Goal: Information Seeking & Learning: Understand process/instructions

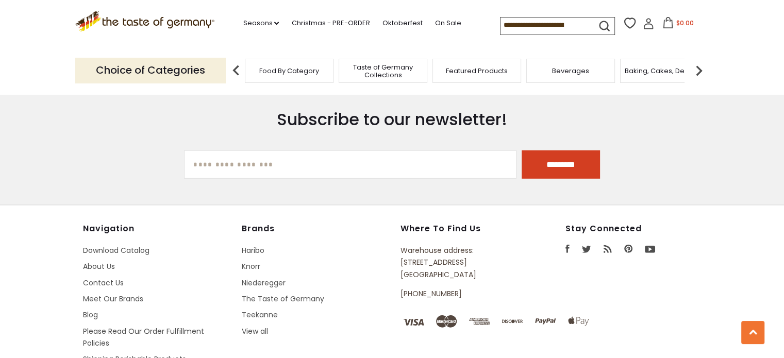
scroll to position [3056, 0]
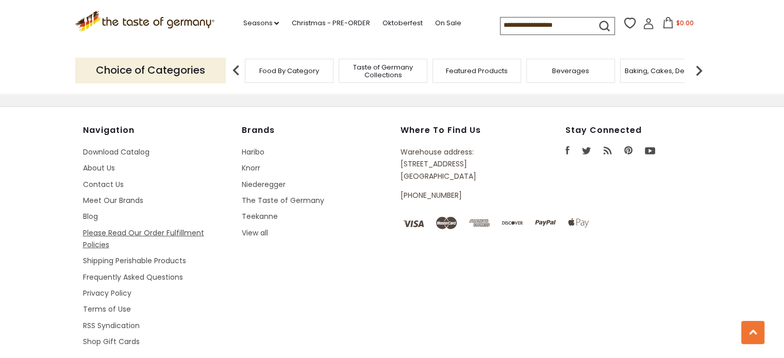
click at [109, 228] on link "Please Read Our Order Fulfillment Policies" at bounding box center [143, 239] width 121 height 22
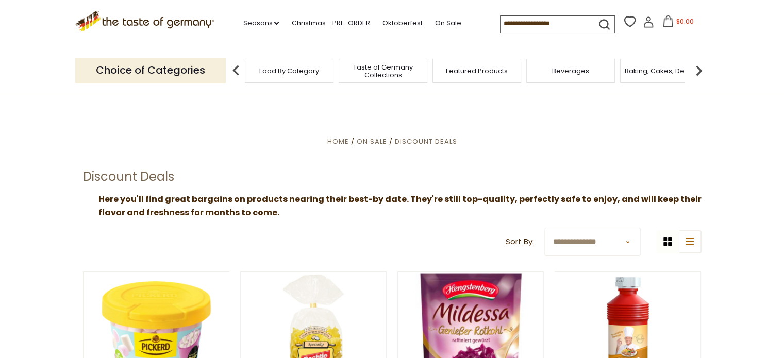
scroll to position [3056, 0]
